Goal: Information Seeking & Learning: Learn about a topic

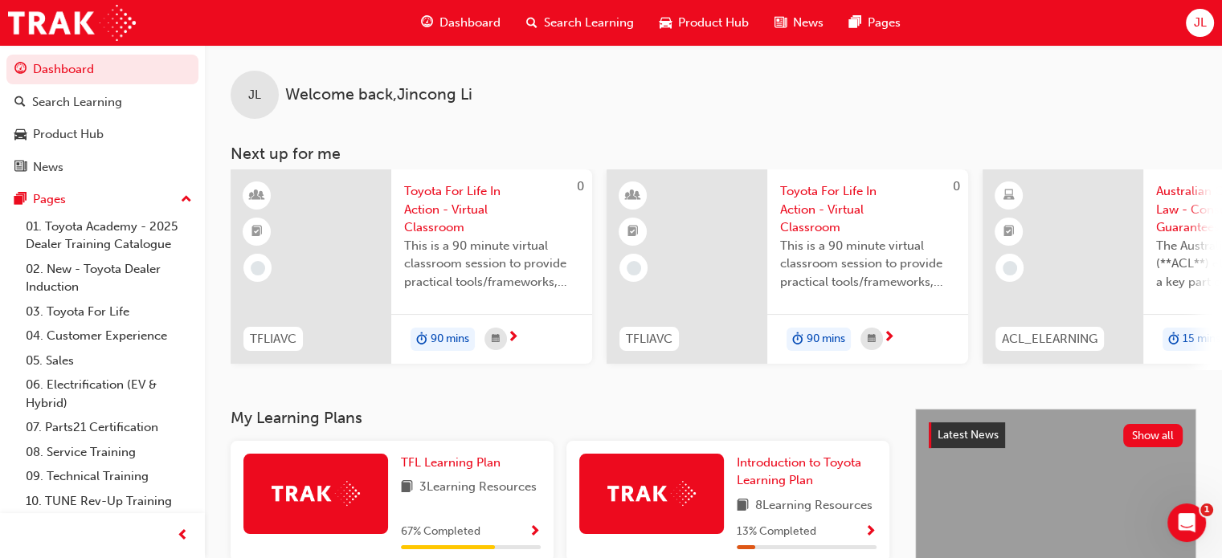
click at [600, 15] on span "Search Learning" at bounding box center [589, 23] width 90 height 18
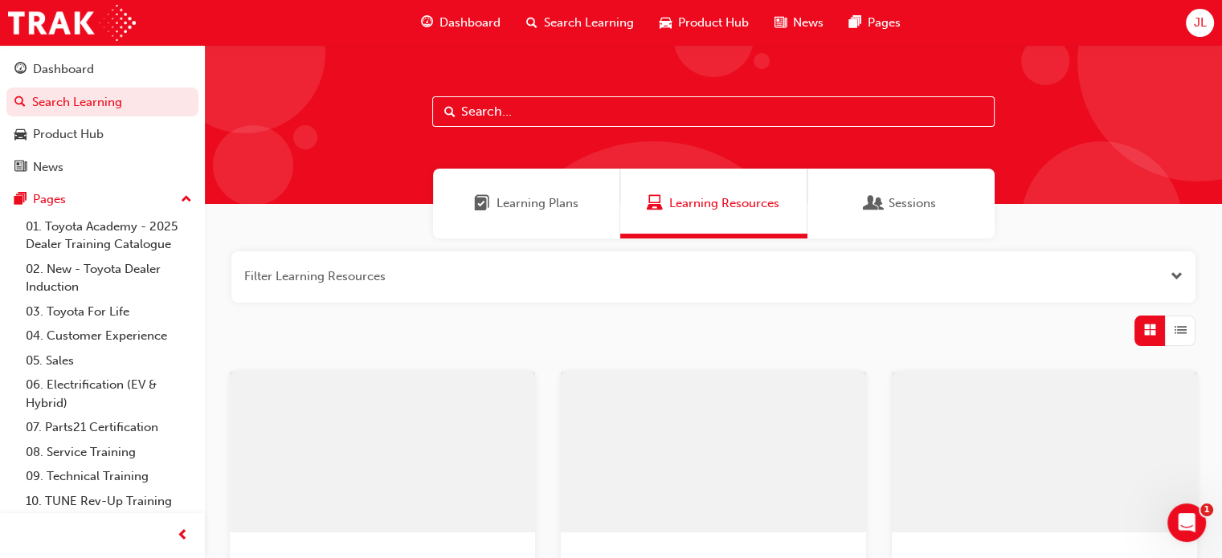
click at [540, 211] on span "Learning Plans" at bounding box center [538, 203] width 82 height 18
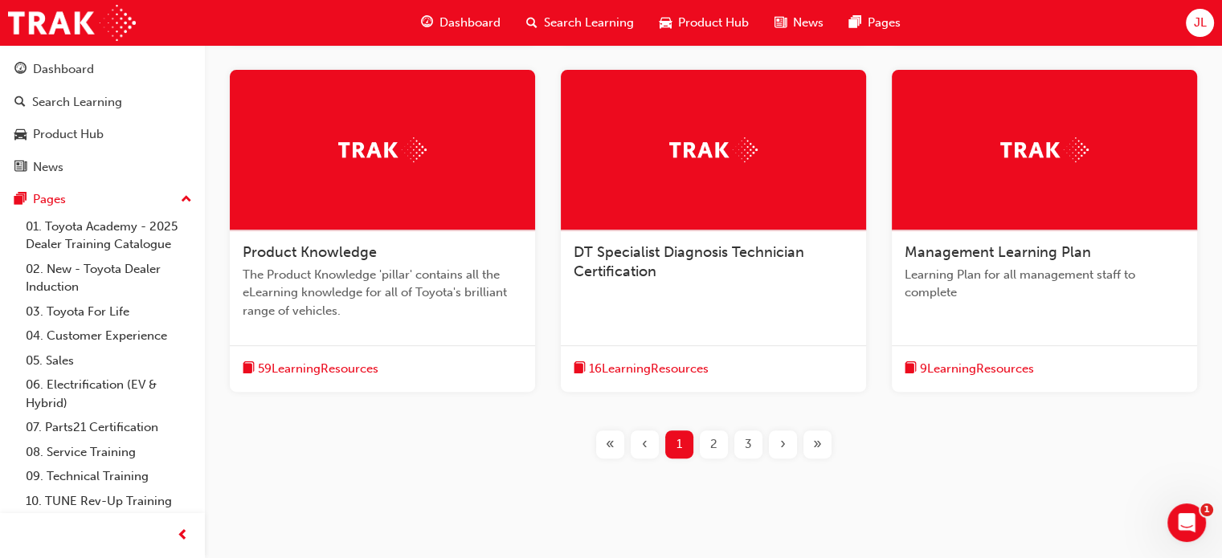
scroll to position [643, 0]
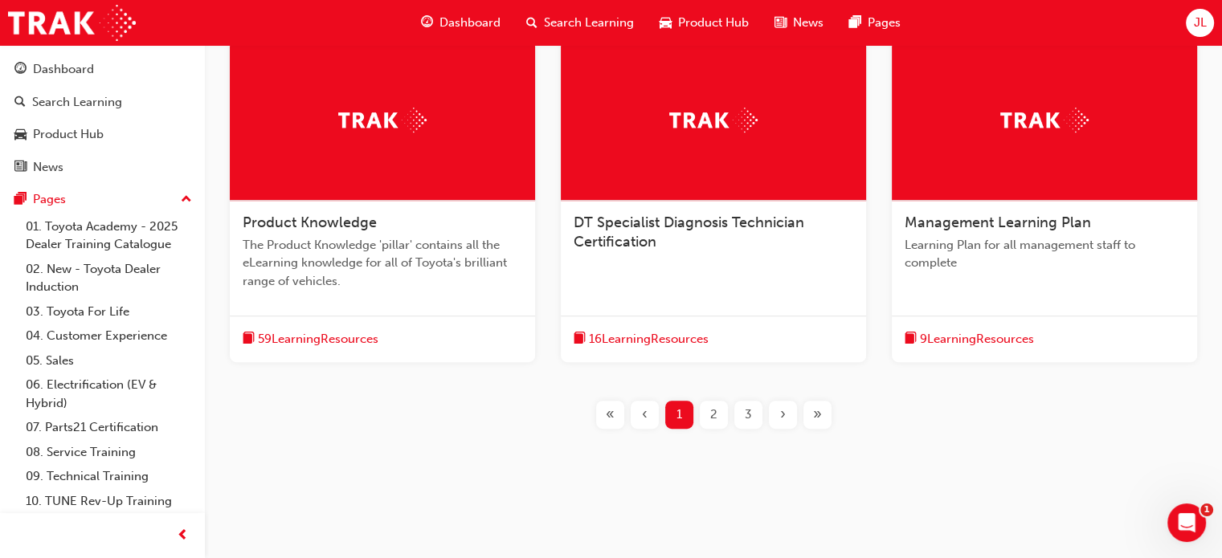
click at [739, 408] on div "3" at bounding box center [748, 415] width 28 height 28
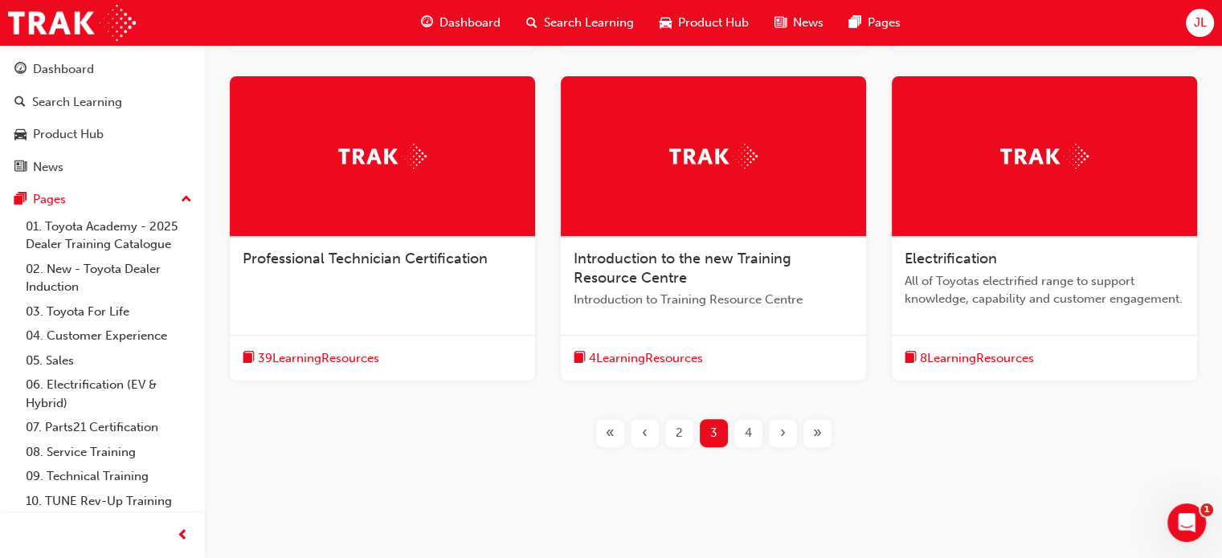
click at [418, 266] on span "Professional Technician Certification" at bounding box center [365, 259] width 245 height 18
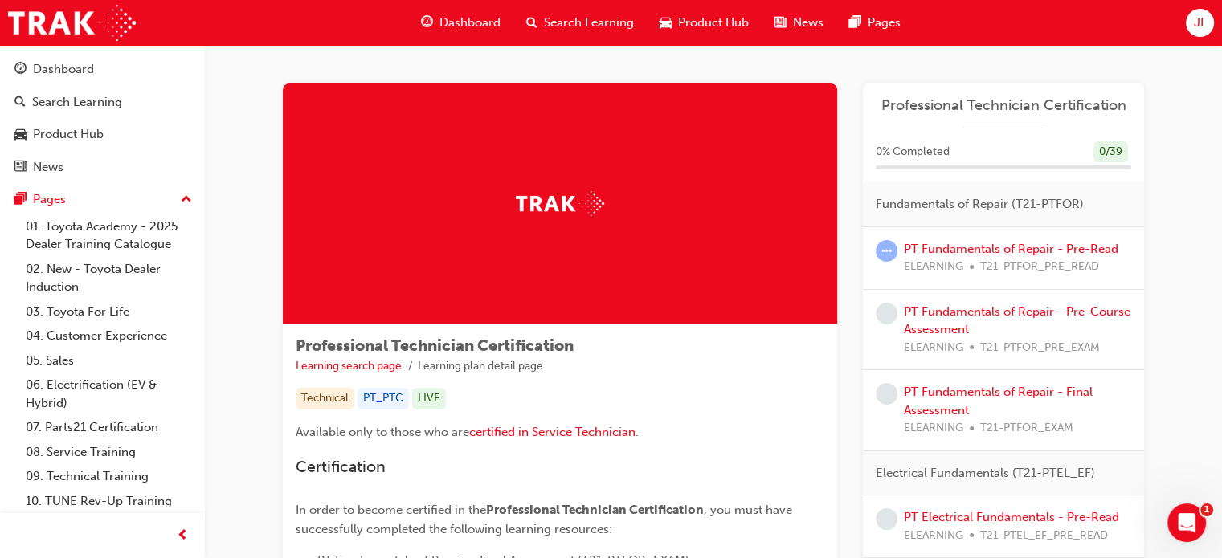
click at [1003, 243] on link "PT Fundamentals of Repair - Pre-Read" at bounding box center [1011, 249] width 215 height 14
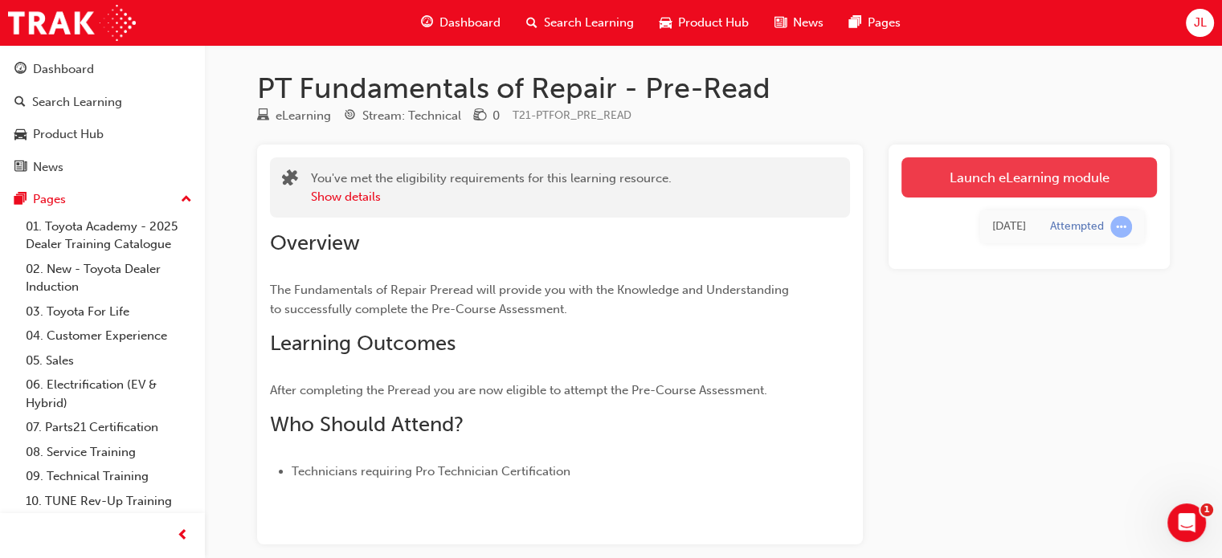
click at [960, 173] on link "Launch eLearning module" at bounding box center [1029, 177] width 256 height 40
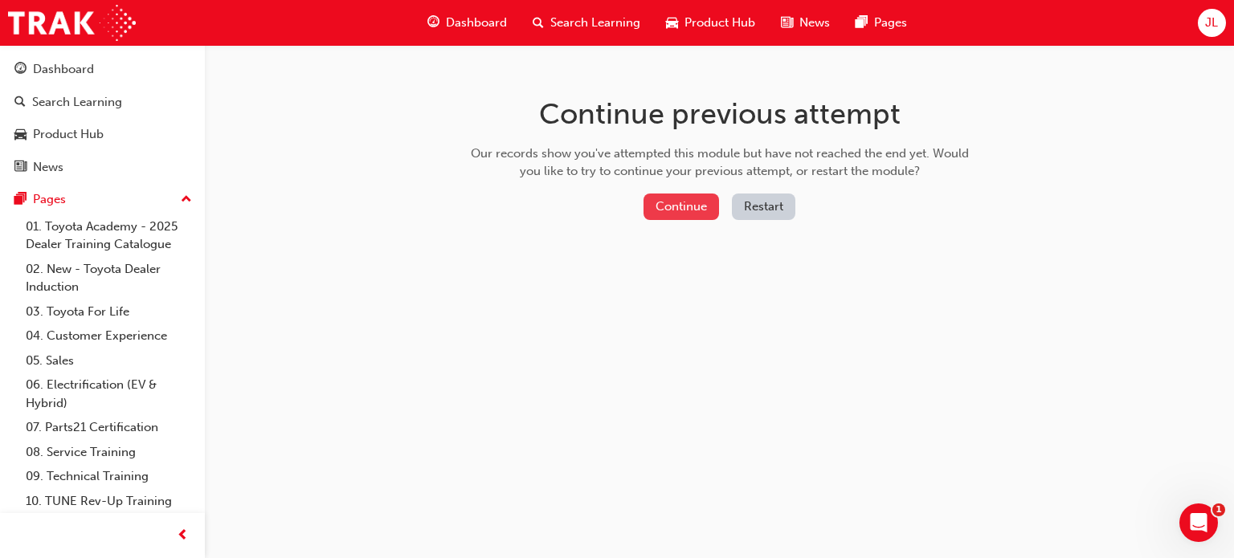
click at [697, 206] on button "Continue" at bounding box center [682, 207] width 76 height 27
